Goal: Transaction & Acquisition: Purchase product/service

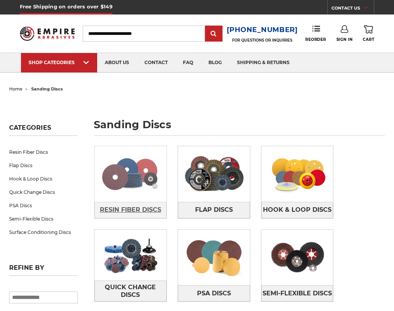
click at [143, 208] on span "Resin Fiber Discs" at bounding box center [130, 209] width 61 height 13
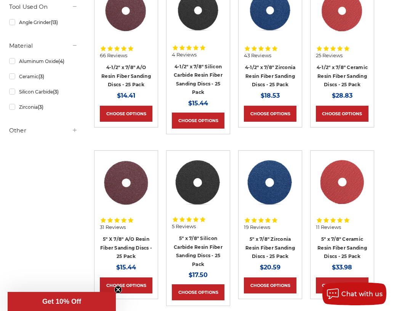
scroll to position [229, 0]
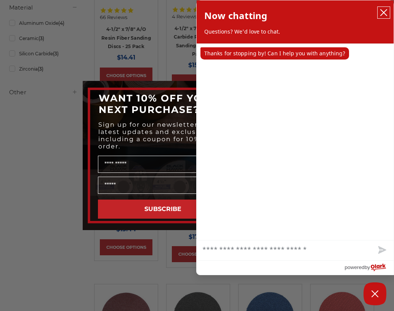
click at [382, 11] on icon "close chatbox" at bounding box center [384, 13] width 8 height 8
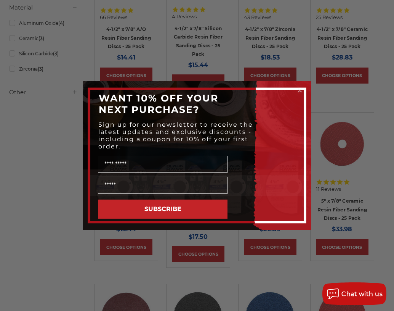
click at [300, 90] on icon "Close dialog" at bounding box center [300, 90] width 3 height 3
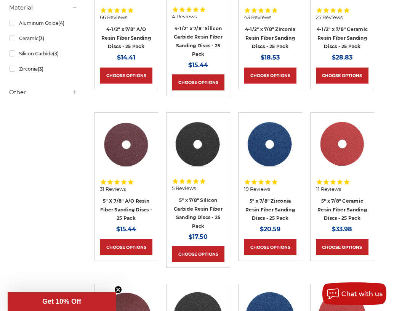
click at [124, 204] on h4 "5" X 7/8" A/O Resin Fiber Sanding Discs - 25 Pack" at bounding box center [126, 209] width 53 height 26
click at [124, 200] on link "5" X 7/8" A/O Resin Fiber Sanding Discs - 25 Pack" at bounding box center [126, 209] width 52 height 23
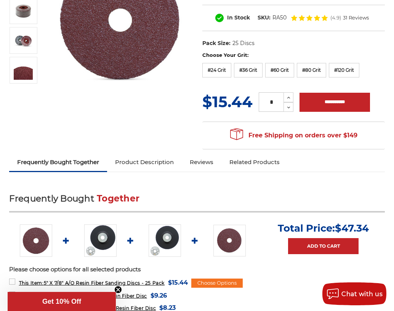
scroll to position [153, 0]
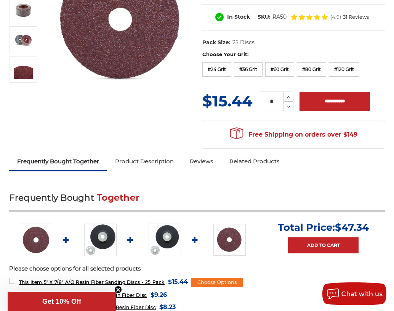
click at [202, 162] on link "Reviews" at bounding box center [202, 161] width 40 height 17
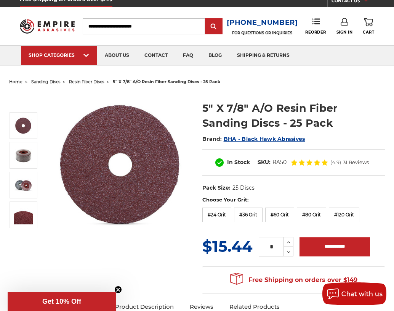
scroll to position [0, 0]
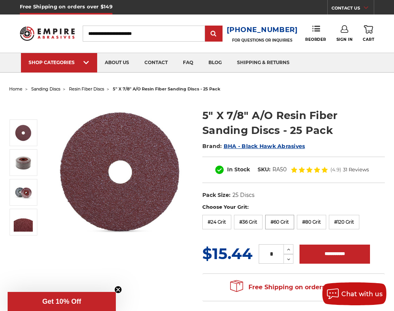
click at [274, 222] on label "#60 Grit" at bounding box center [279, 222] width 29 height 14
